Goal: Task Accomplishment & Management: Use online tool/utility

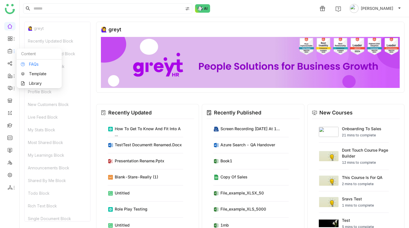
click at [31, 64] on link "FAQs" at bounding box center [39, 64] width 37 height 4
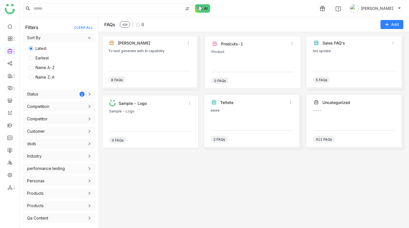
click at [141, 58] on div "To test generate with AI capability" at bounding box center [149, 57] width 82 height 17
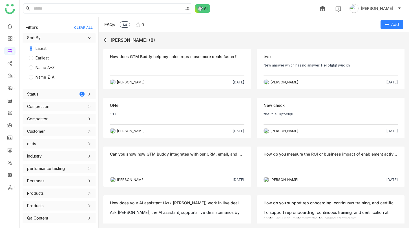
click at [299, 164] on p at bounding box center [331, 165] width 135 height 9
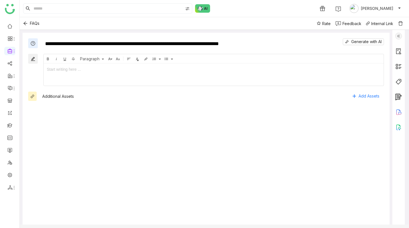
click at [399, 38] on div at bounding box center [399, 130] width 12 height 201
click at [402, 112] on icon at bounding box center [399, 112] width 7 height 7
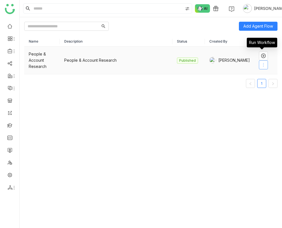
click at [262, 64] on icon at bounding box center [264, 65] width 5 height 5
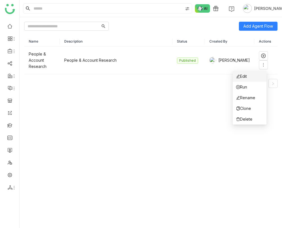
click at [258, 78] on li "Edit" at bounding box center [250, 76] width 34 height 11
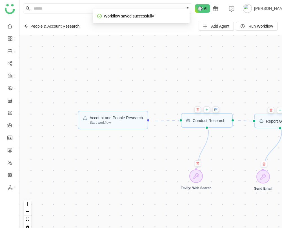
click at [210, 112] on button at bounding box center [207, 109] width 7 height 7
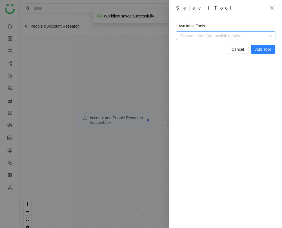
click at [195, 38] on input "Available Tools" at bounding box center [226, 36] width 87 height 8
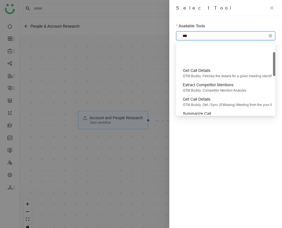
type input "****"
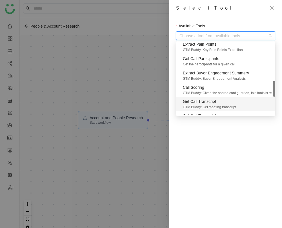
scroll to position [172, 0]
